Goal: Task Accomplishment & Management: Use online tool/utility

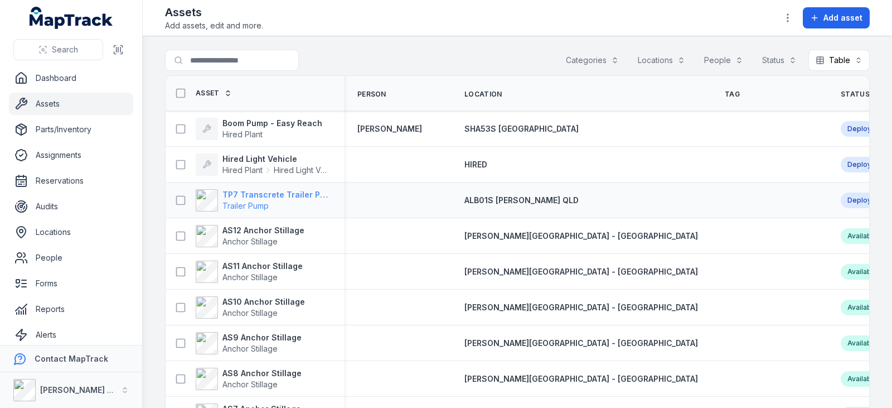
click at [287, 193] on strong "TP7 Transcrete Trailer Pump" at bounding box center [276, 194] width 108 height 11
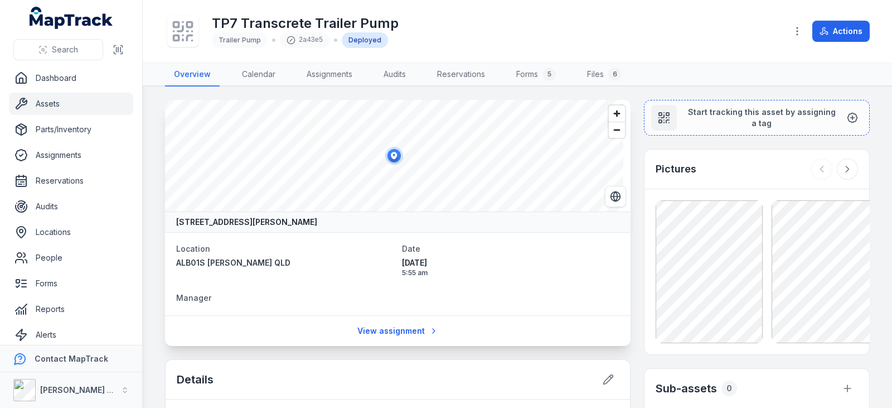
click at [396, 161] on ellipse at bounding box center [394, 155] width 13 height 13
drag, startPoint x: 396, startPoint y: 161, endPoint x: 382, endPoint y: 157, distance: 14.5
click at [382, 157] on ellipse at bounding box center [380, 151] width 13 height 13
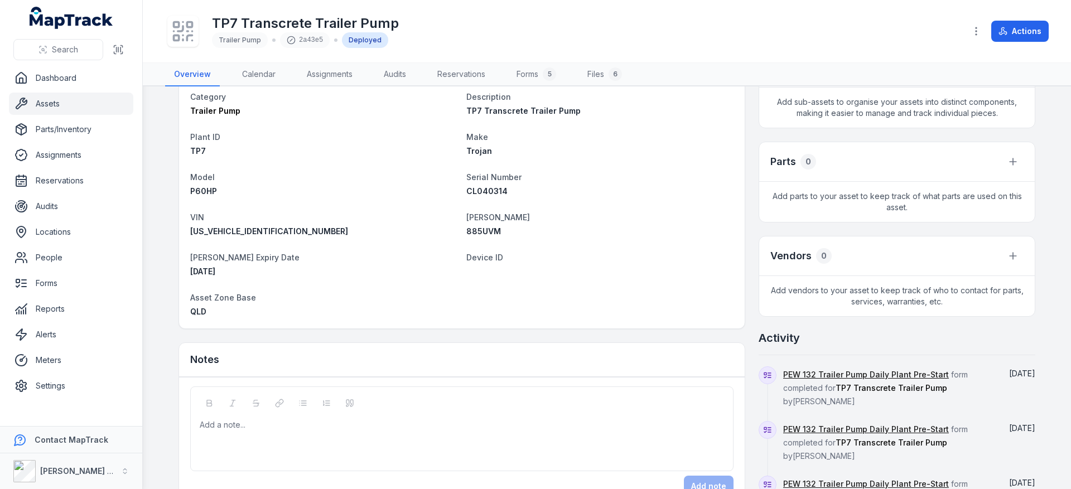
scroll to position [335, 0]
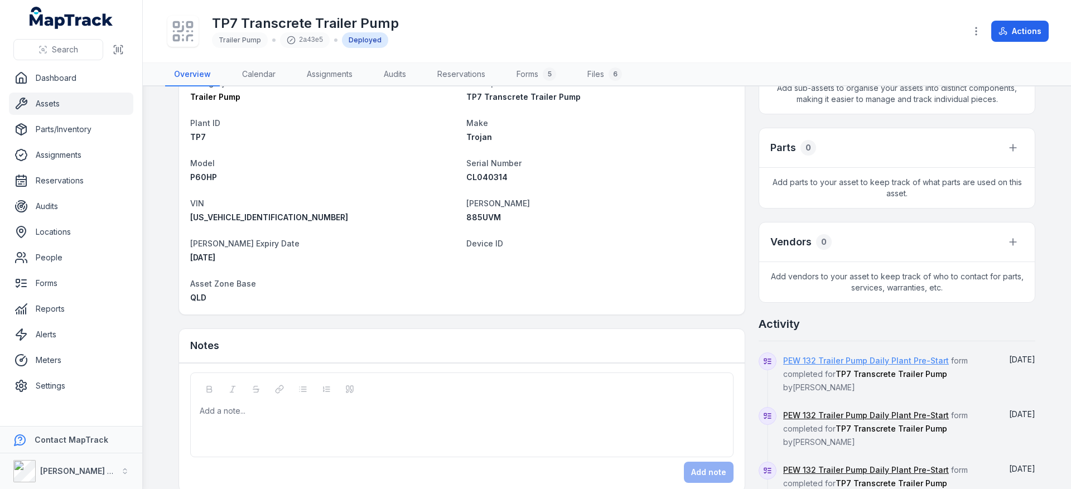
click at [863, 356] on link "PEW 132 Trailer Pump Daily Plant Pre-Start" at bounding box center [866, 360] width 166 height 11
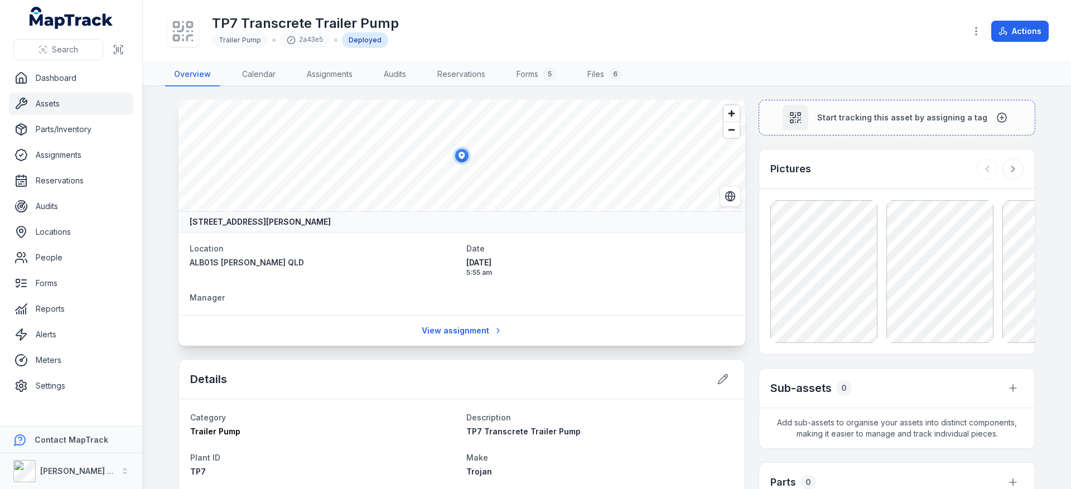
click at [74, 104] on link "Assets" at bounding box center [71, 104] width 124 height 22
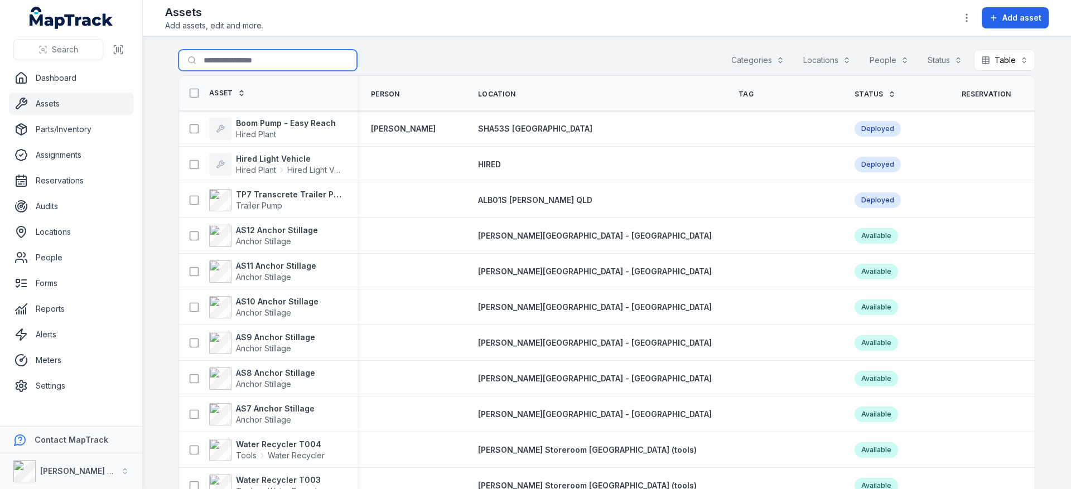
click at [281, 65] on input "Search for assets" at bounding box center [267, 60] width 178 height 21
type input "***"
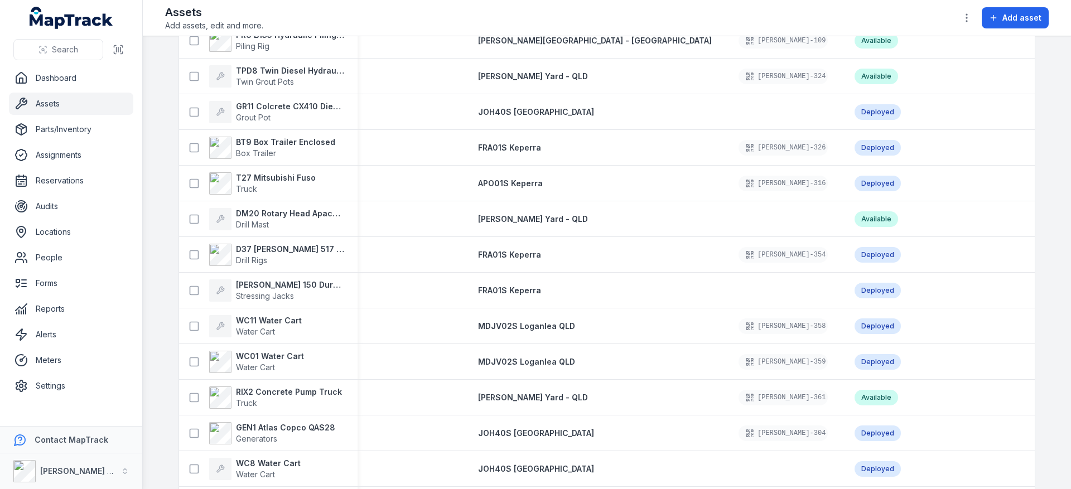
scroll to position [1255, 0]
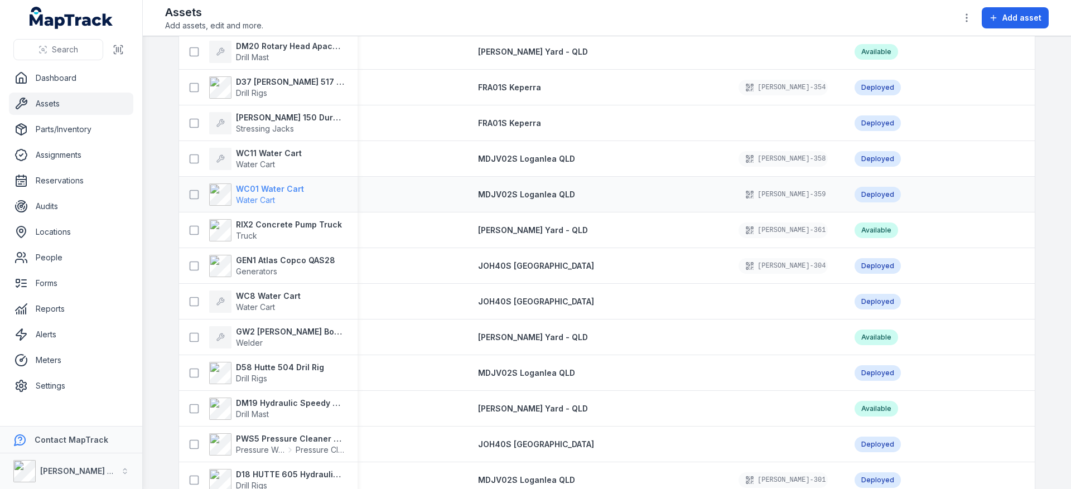
click at [277, 186] on strong "WC01 Water Cart" at bounding box center [270, 188] width 68 height 11
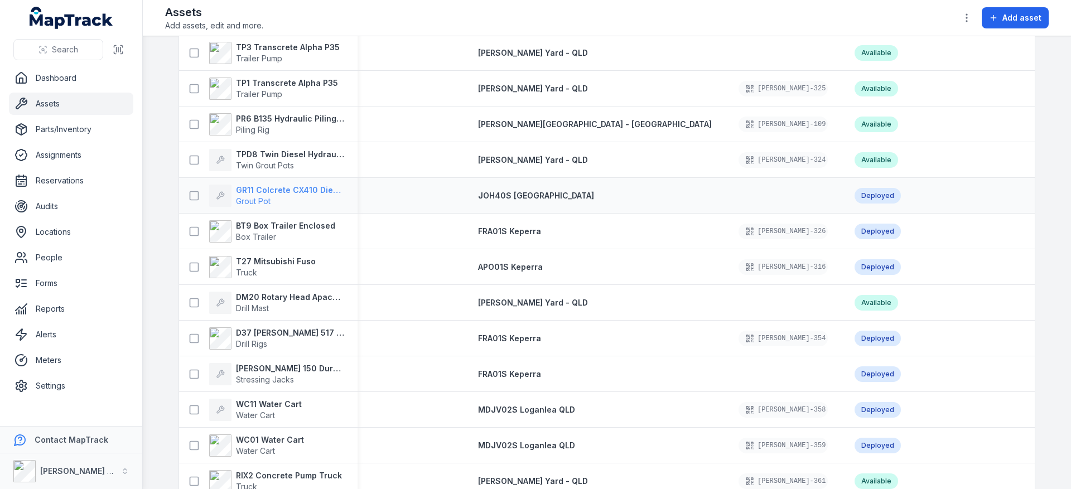
scroll to position [1087, 0]
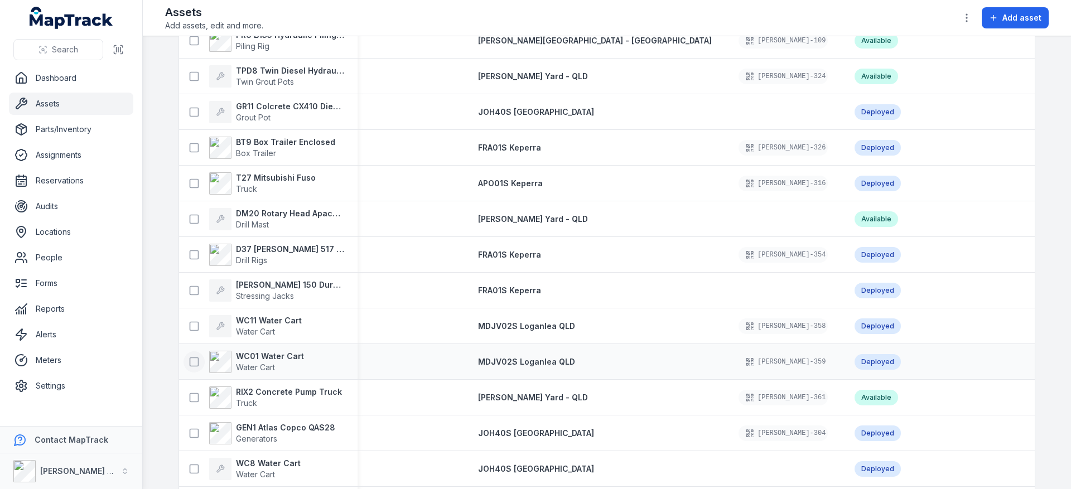
click at [188, 359] on icon at bounding box center [193, 361] width 11 height 11
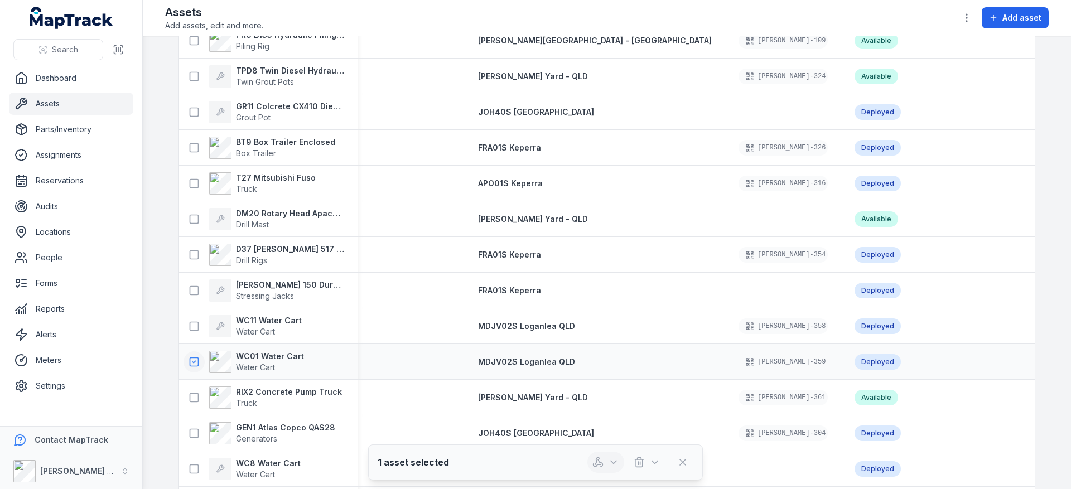
click at [597, 407] on icon "button" at bounding box center [597, 462] width 11 height 11
click at [613, 407] on div "Return asset" at bounding box center [605, 413] width 125 height 20
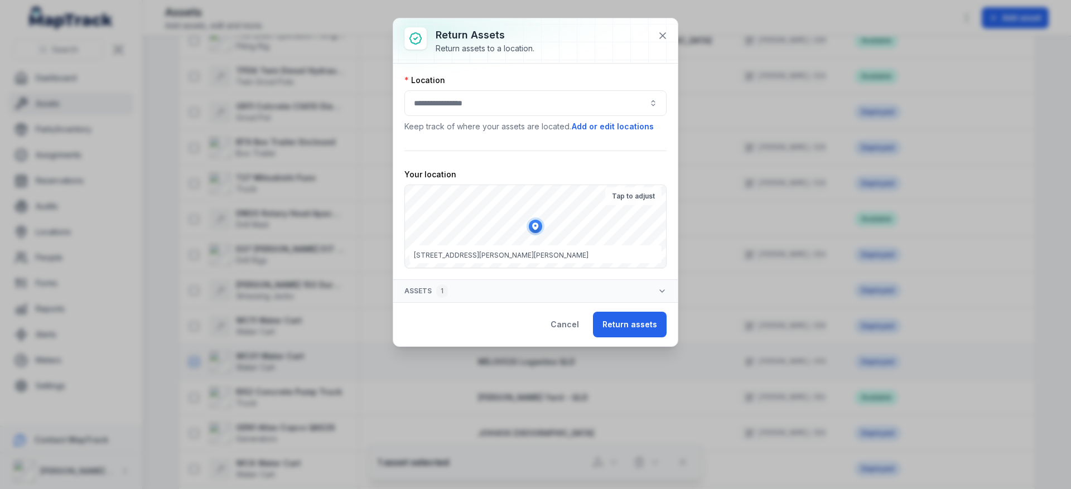
click at [575, 116] on div "Location Keep track of where your assets are located. Add or edit locations" at bounding box center [535, 104] width 262 height 58
click at [578, 106] on div at bounding box center [535, 103] width 262 height 26
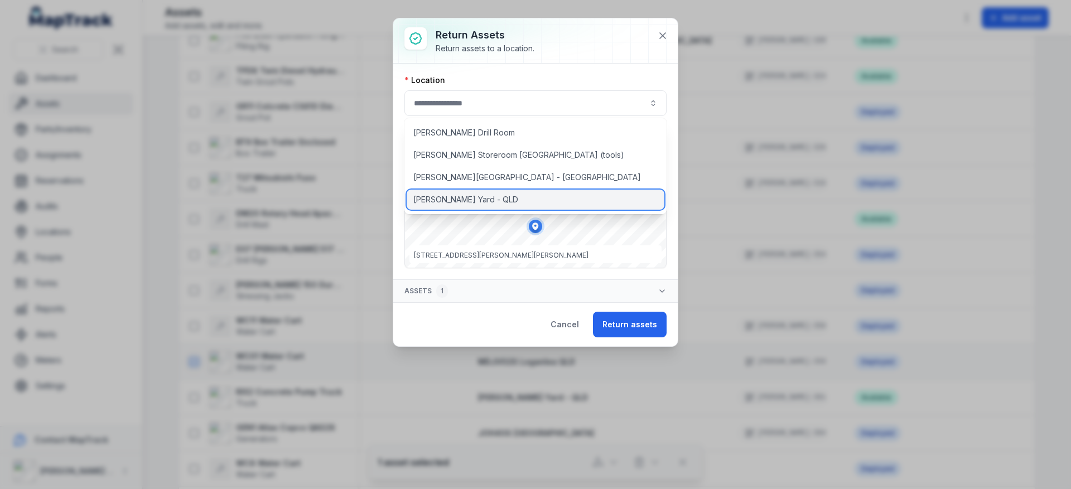
click at [469, 201] on div "[PERSON_NAME] Yard - QLD" at bounding box center [535, 200] width 258 height 20
type input "**********"
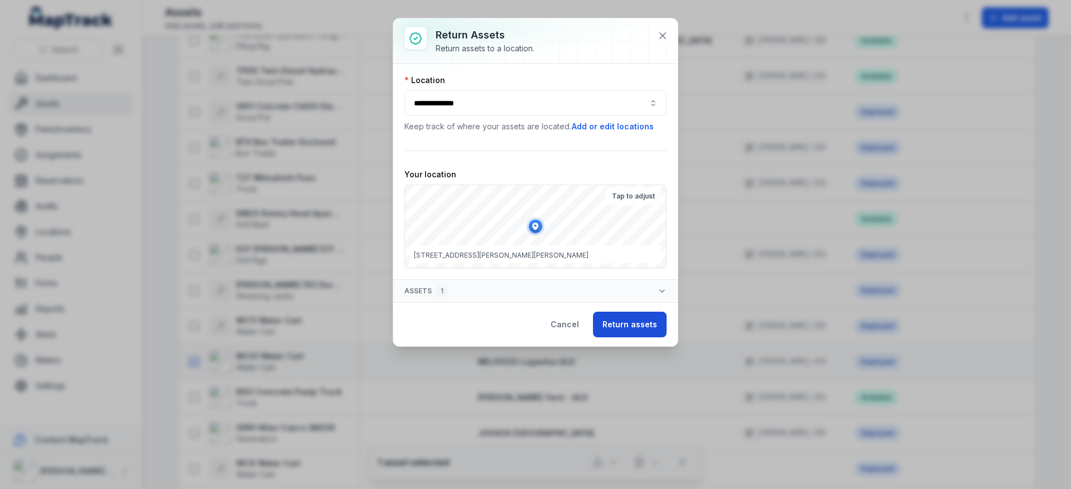
click at [615, 327] on button "Return assets" at bounding box center [630, 325] width 74 height 26
